Goal: Information Seeking & Learning: Understand process/instructions

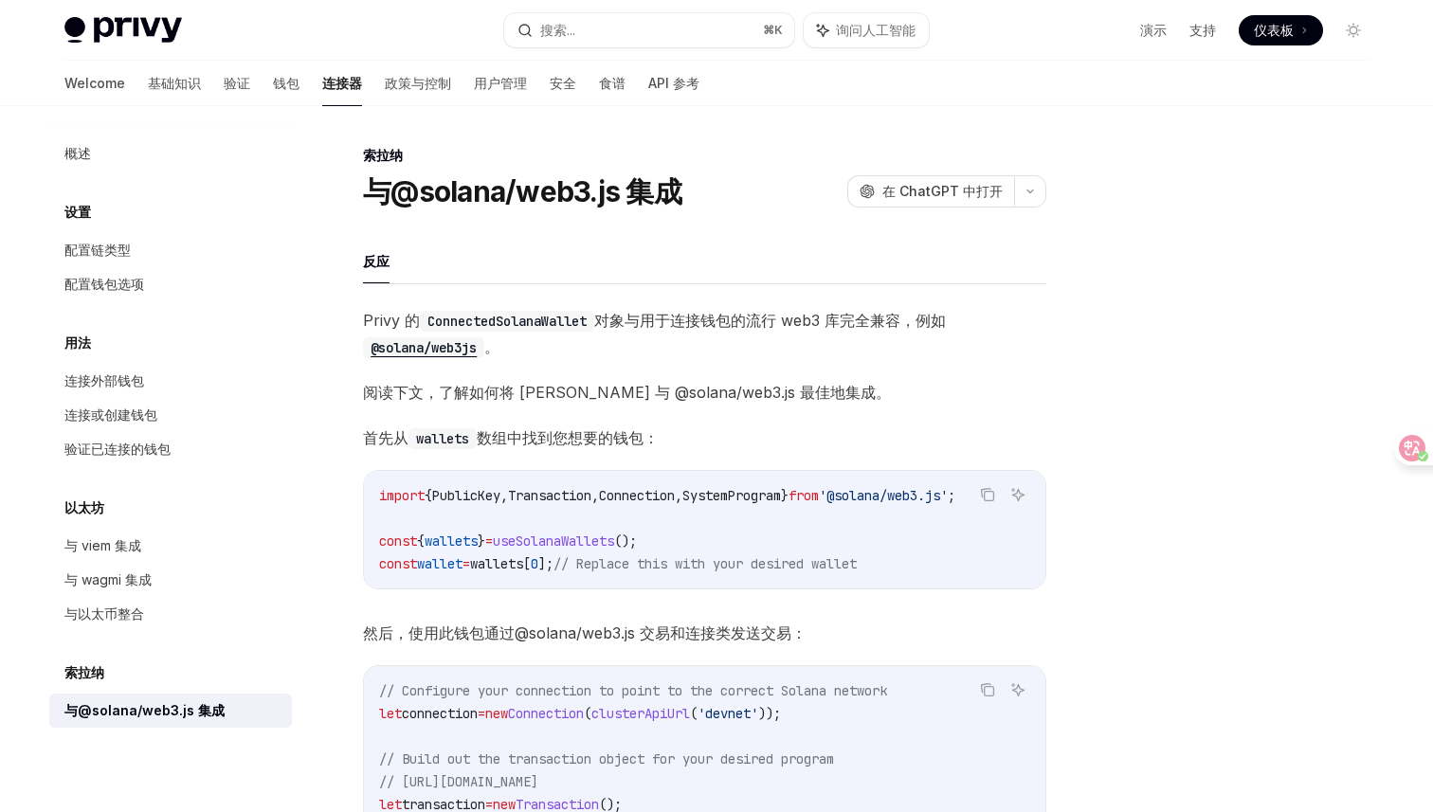
click at [1114, 285] on div at bounding box center [1239, 478] width 288 height 668
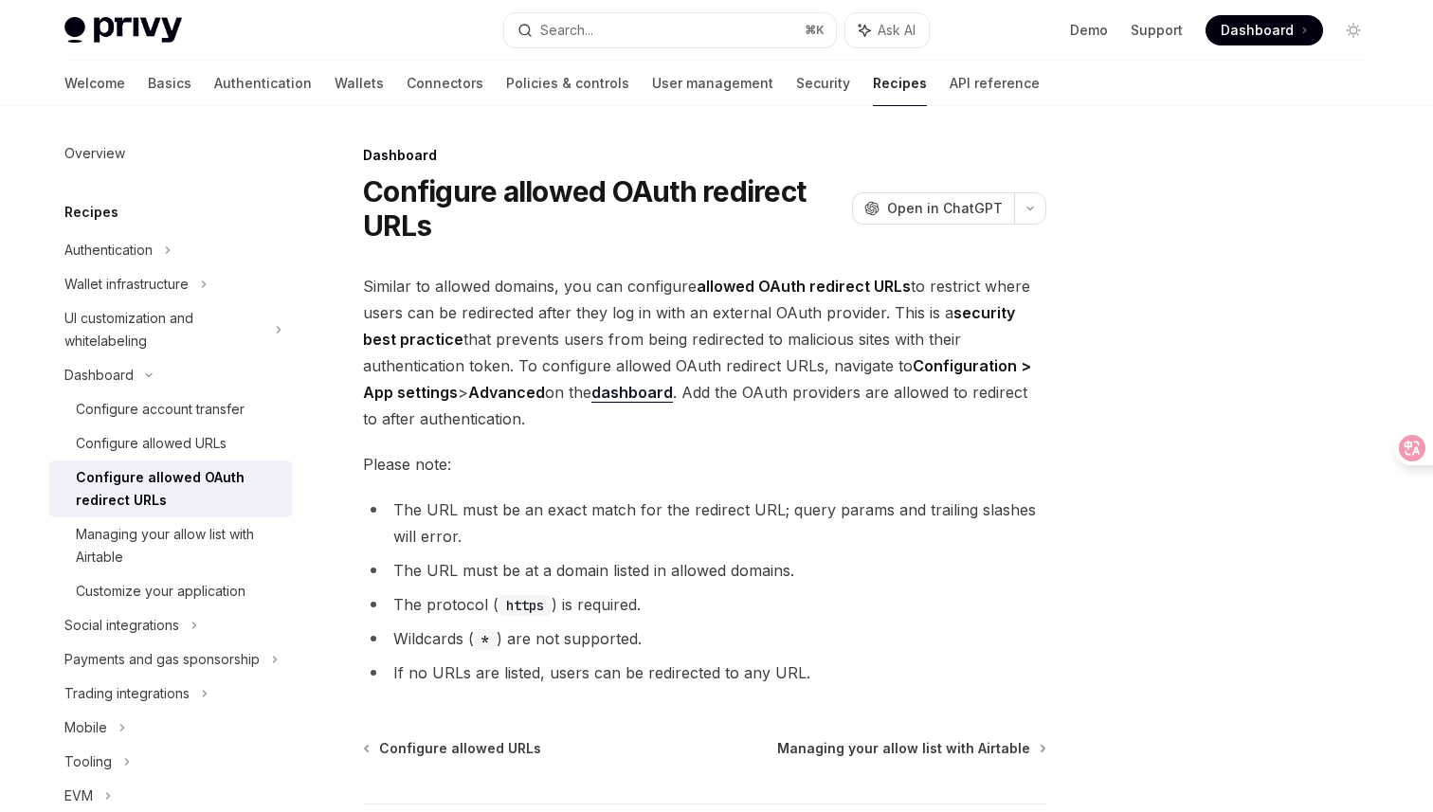
click at [639, 390] on link "dashboard" at bounding box center [631, 393] width 81 height 20
click at [152, 519] on link "Managing your allow list with Airtable" at bounding box center [170, 545] width 243 height 57
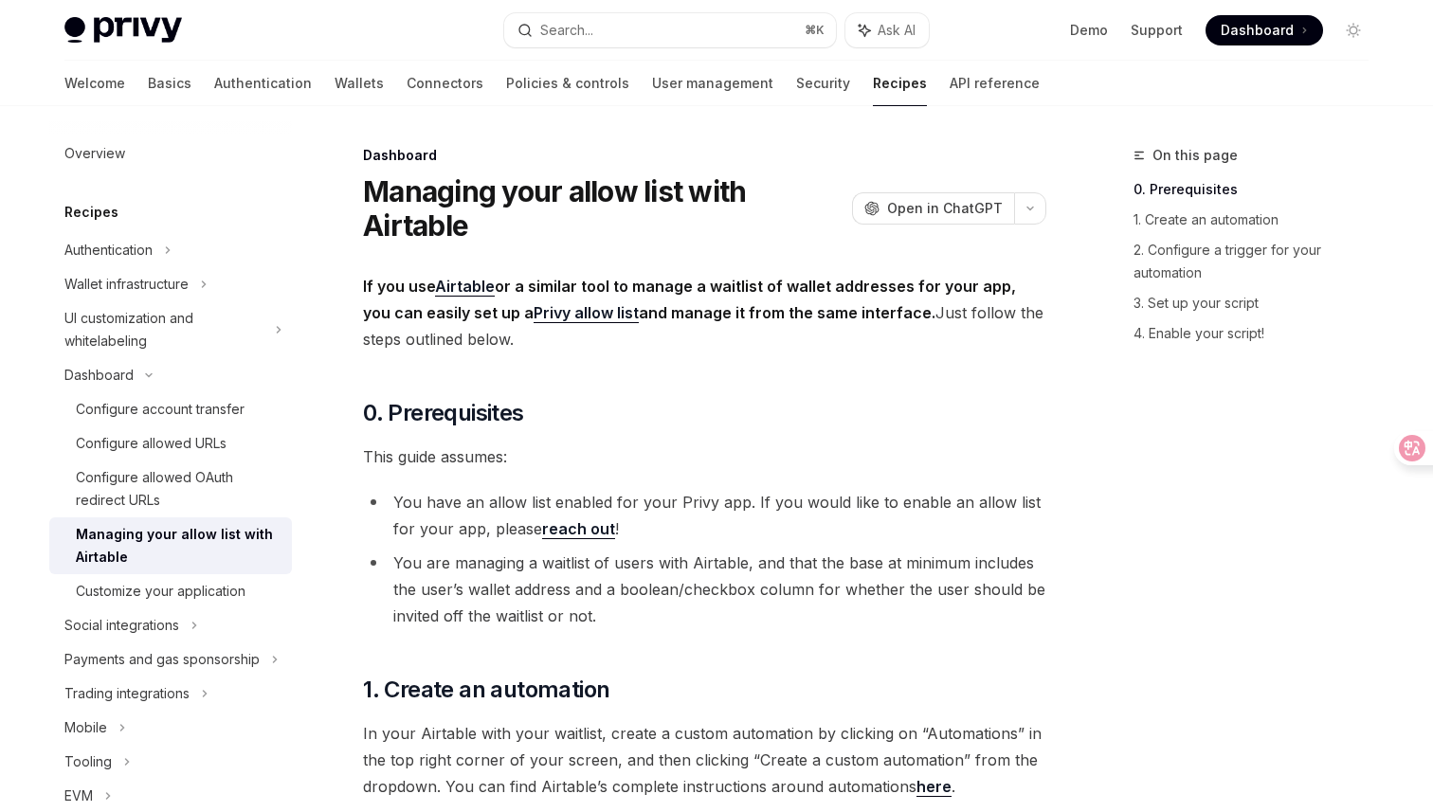
click at [704, 516] on li "You have an allow list enabled for your Privy app. If you would like to enable …" at bounding box center [704, 515] width 683 height 53
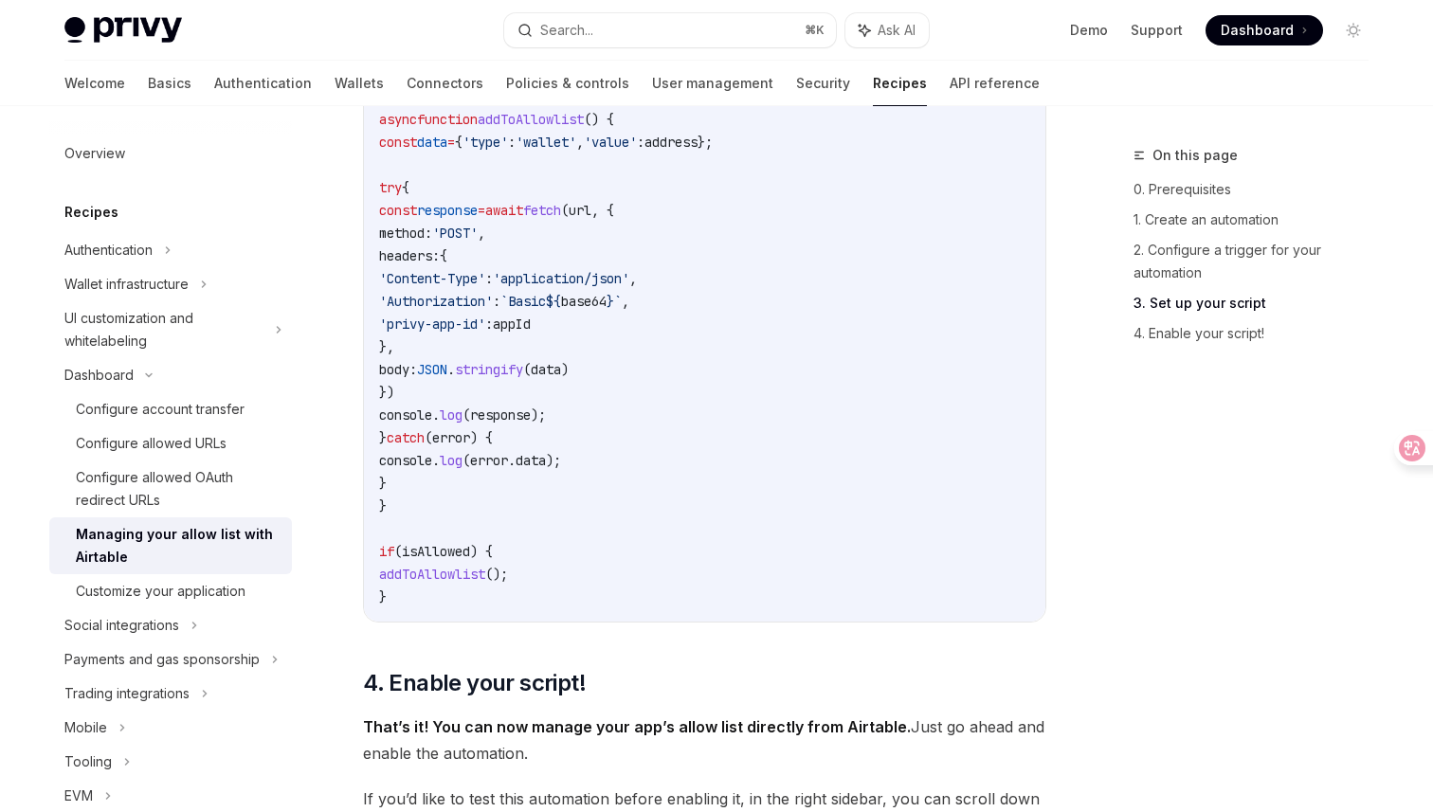
scroll to position [2050, 0]
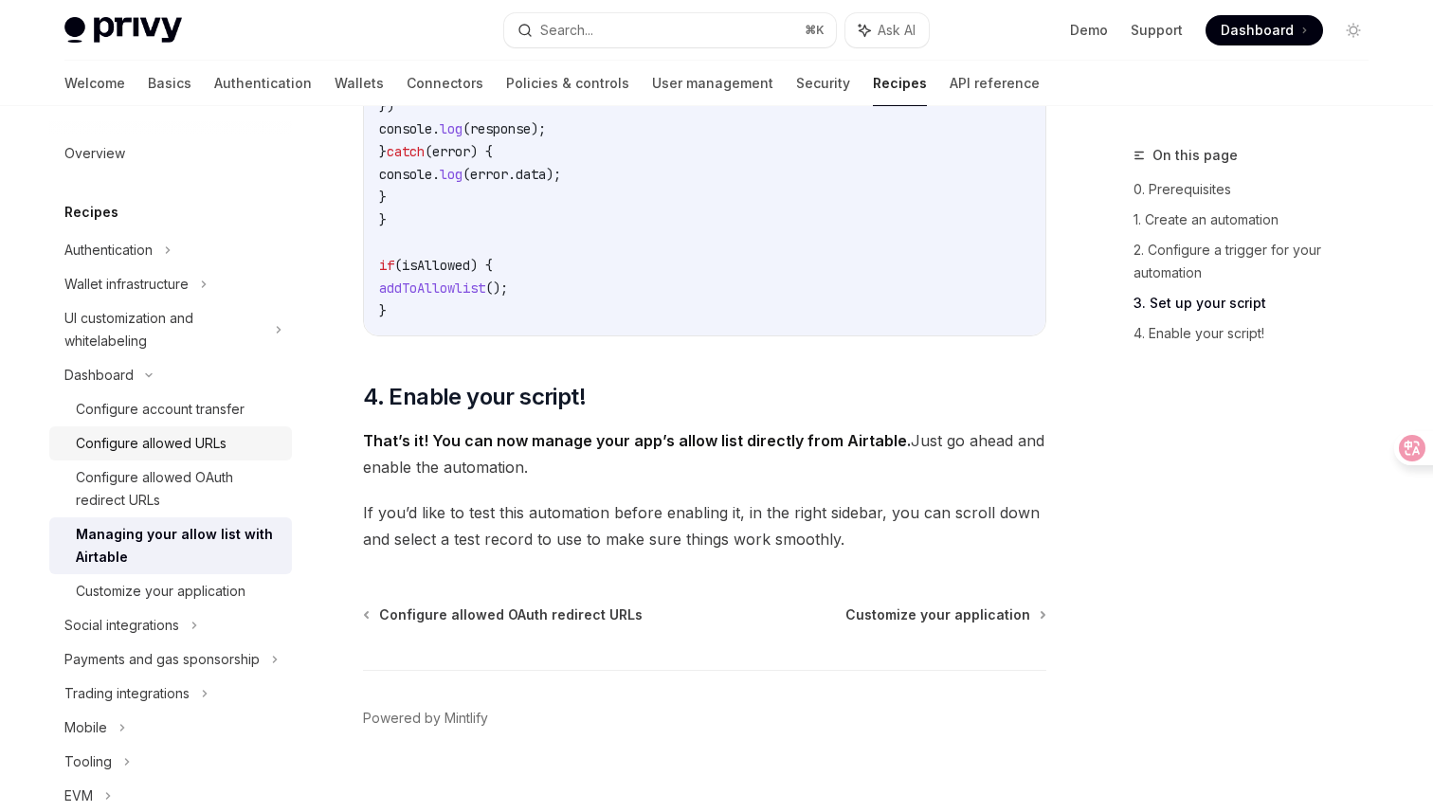
click at [204, 442] on div "Configure allowed URLs" at bounding box center [151, 443] width 151 height 23
type textarea "*"
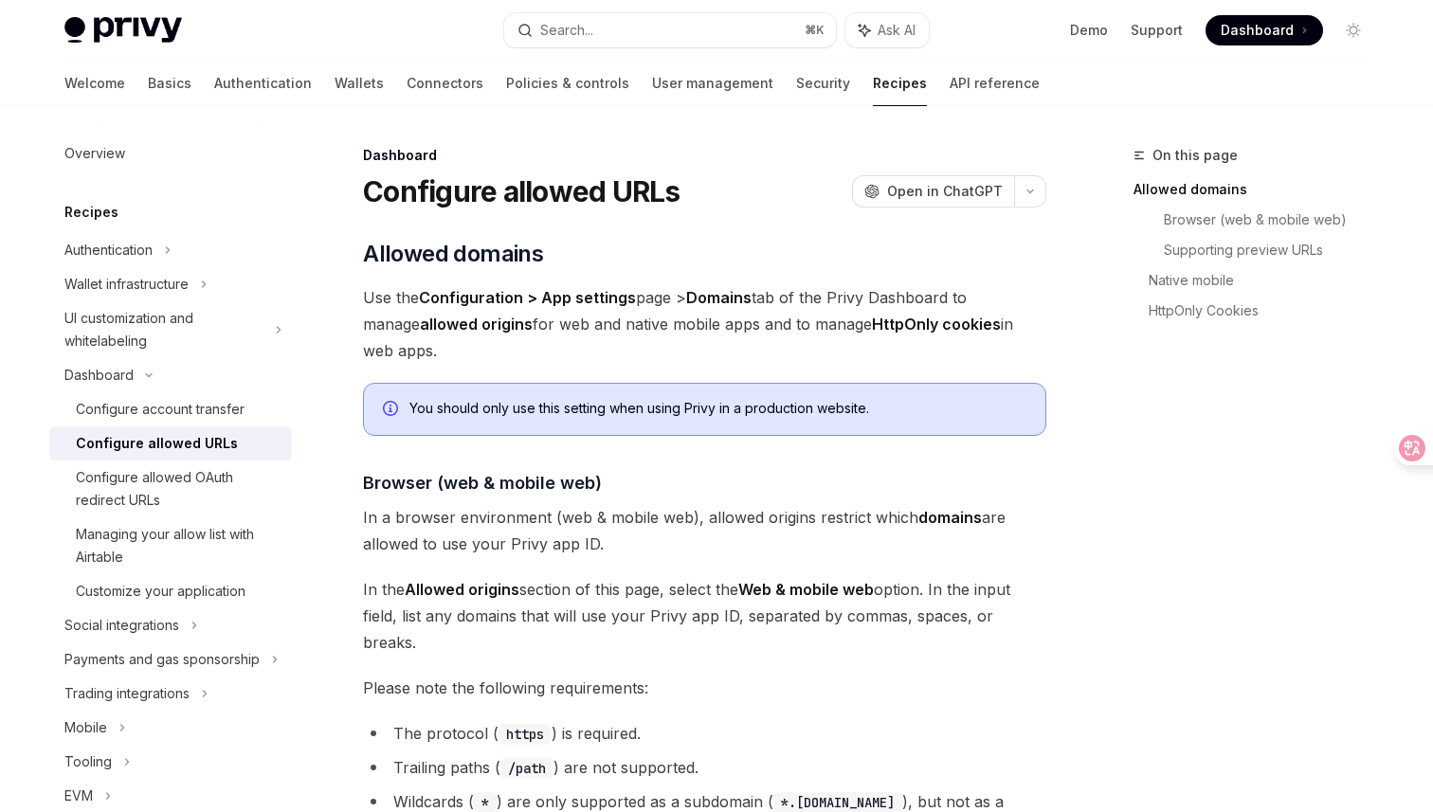
scroll to position [223, 0]
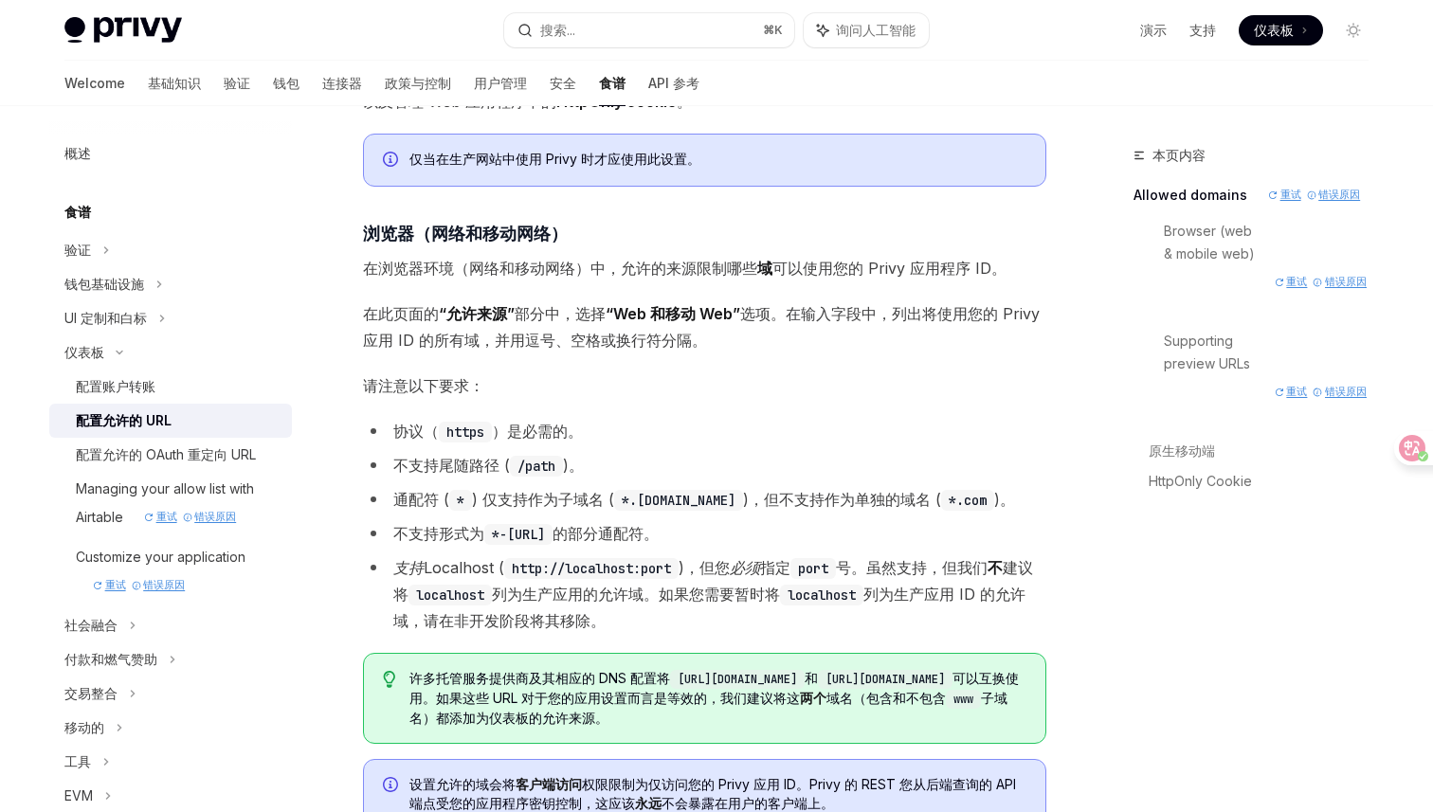
click at [1197, 628] on div "本页内容 Allowed domains 重试 错误原因 Browser (web & mobile web) 重试 错误原因 Supporting prev…" at bounding box center [1239, 478] width 288 height 668
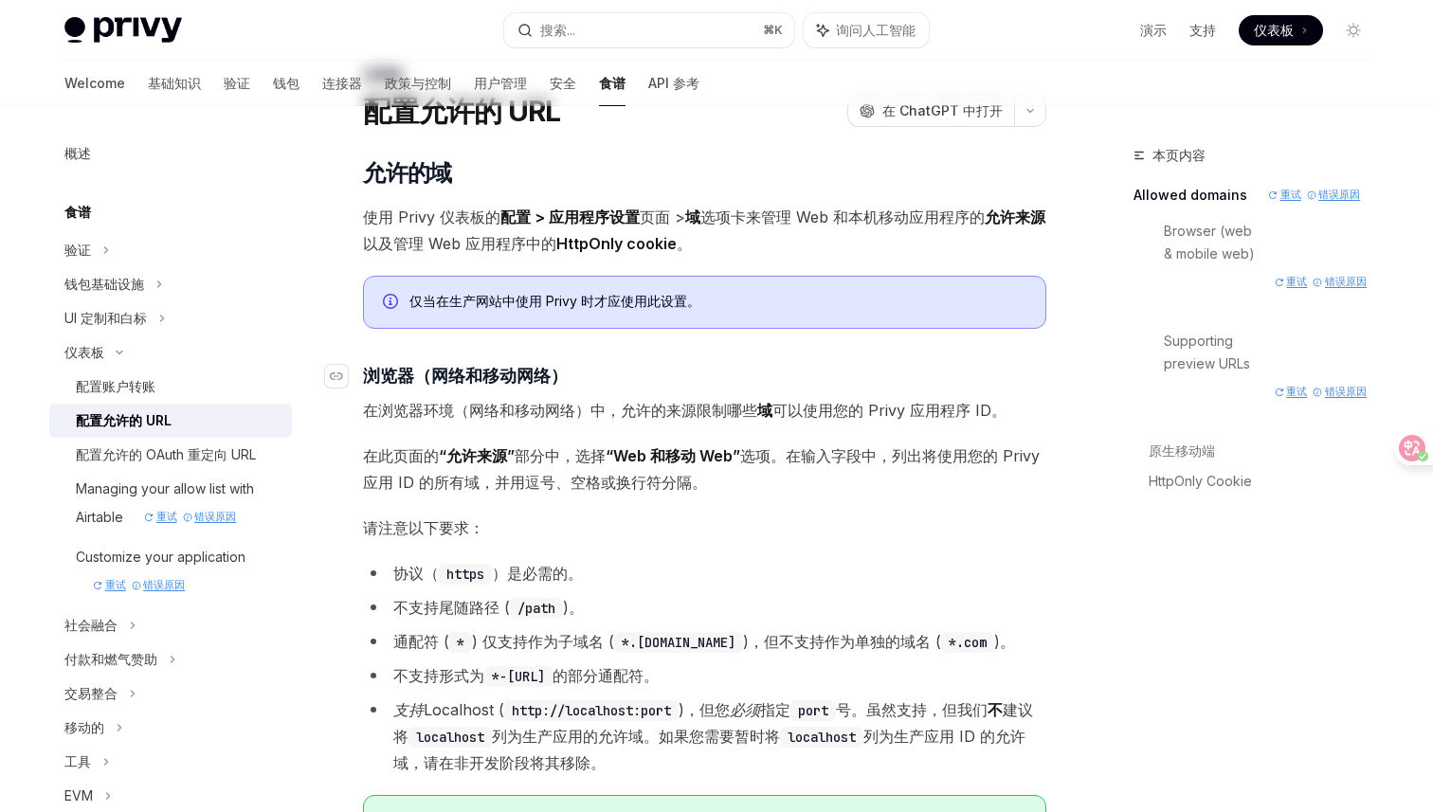
scroll to position [445, 0]
